Goal: Check status

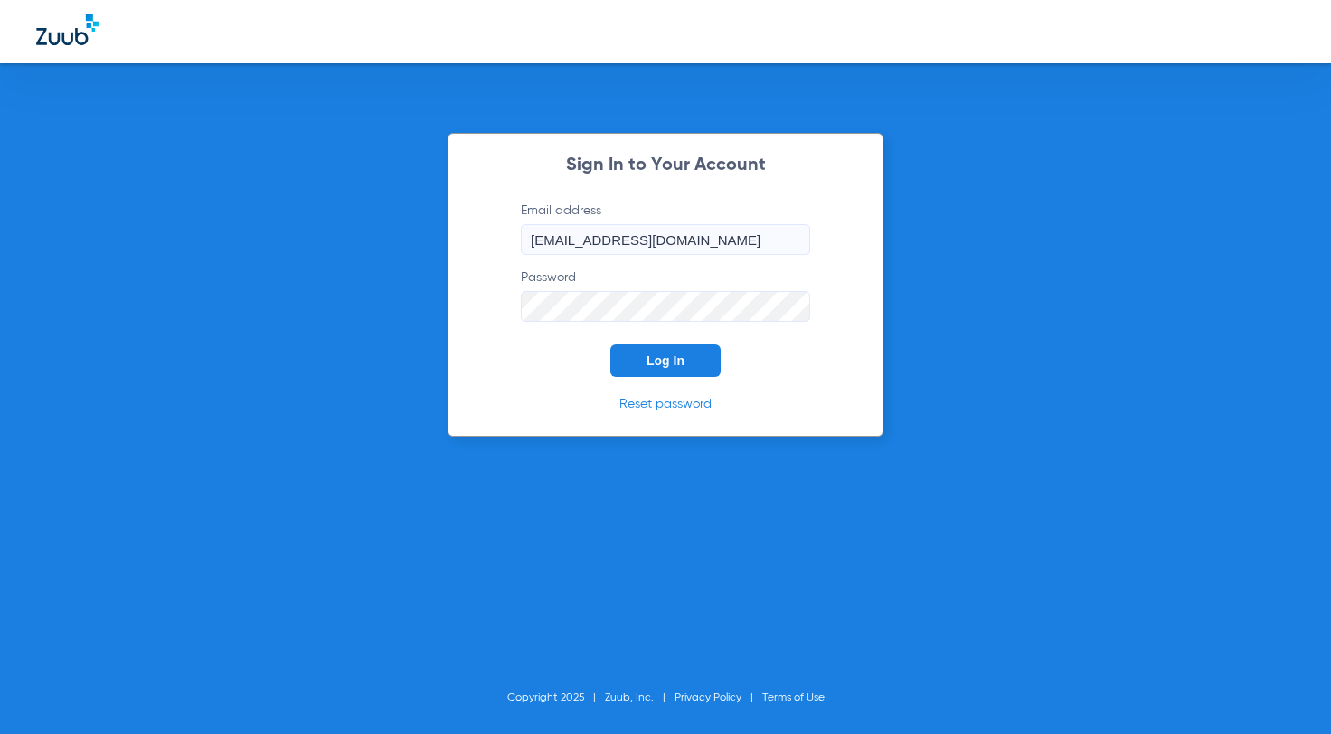
click at [631, 362] on button "Log In" at bounding box center [665, 360] width 110 height 33
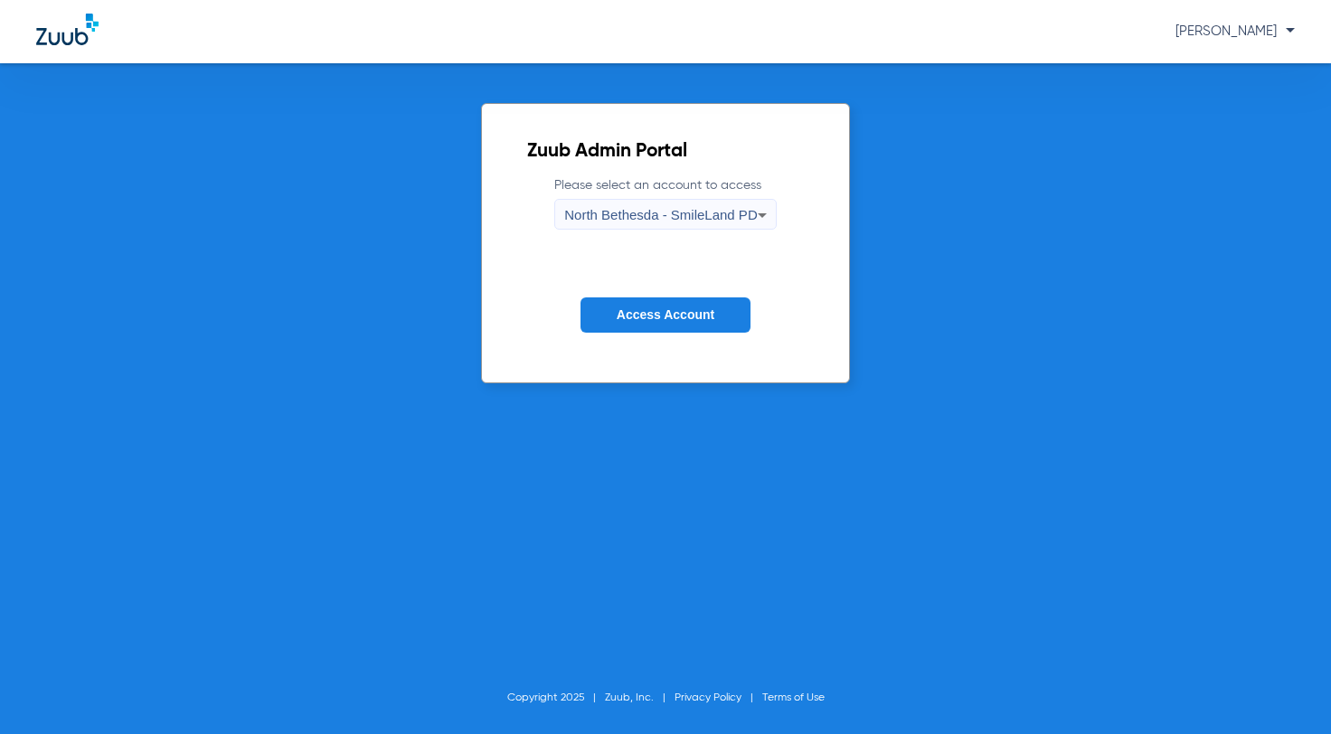
click at [647, 309] on span "Access Account" at bounding box center [665, 314] width 98 height 14
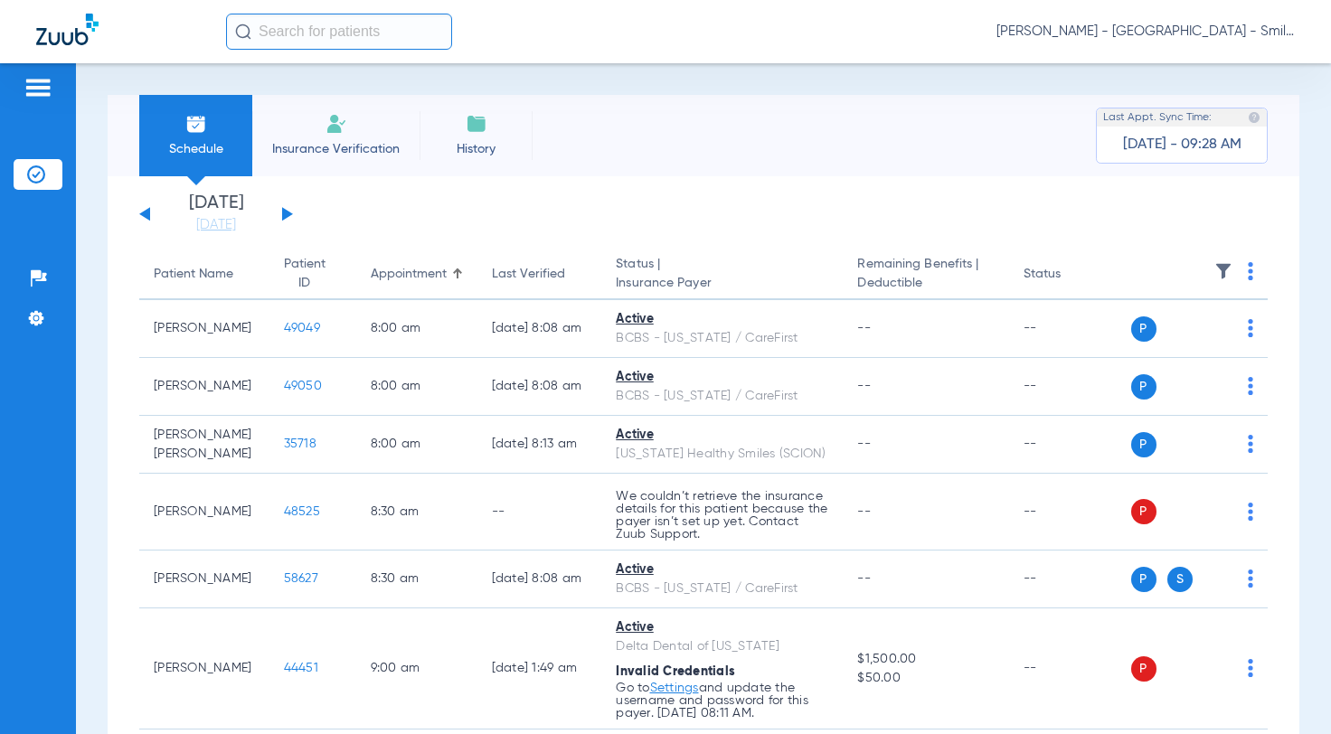
click at [282, 217] on button at bounding box center [287, 214] width 11 height 14
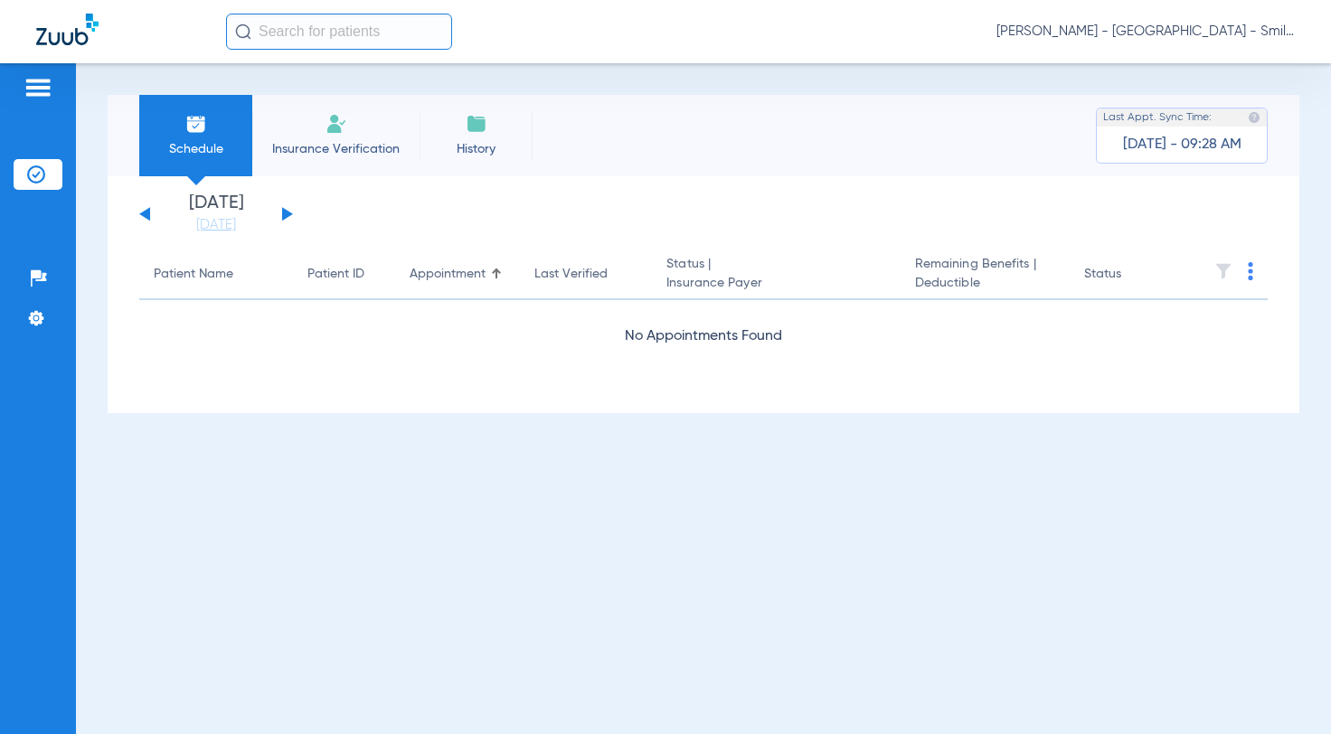
click at [282, 217] on button at bounding box center [287, 214] width 11 height 14
